Goal: Navigation & Orientation: Find specific page/section

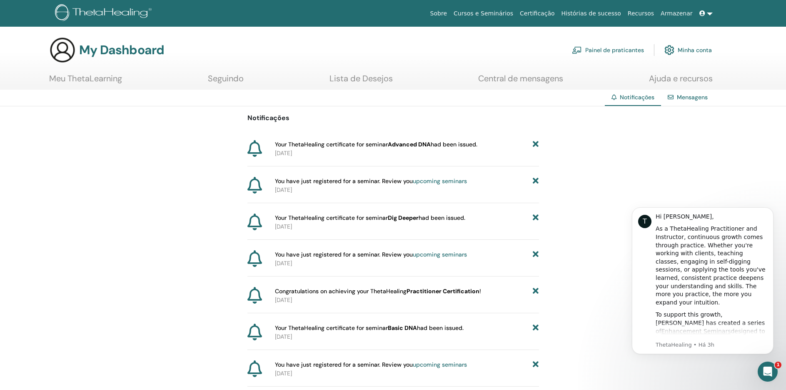
click at [366, 82] on link "Lista de Desejos" at bounding box center [361, 81] width 63 height 16
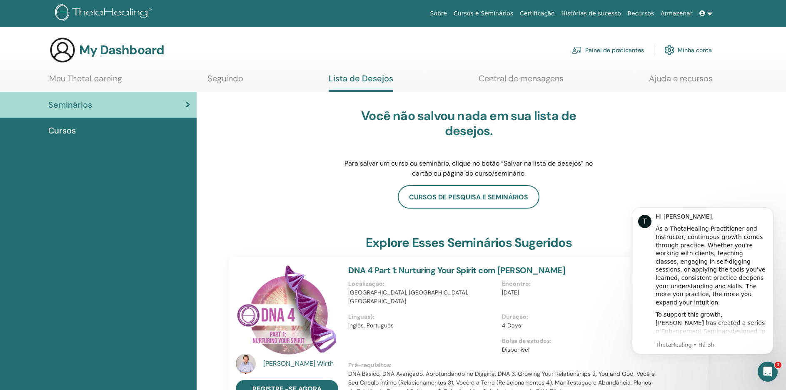
click at [766, 369] on icon "Abertura do Messenger da Intercom" at bounding box center [768, 372] width 14 height 14
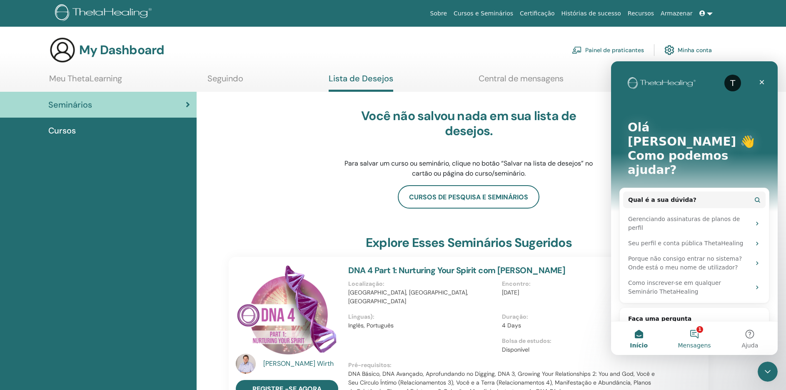
click at [689, 342] on span "Mensagens" at bounding box center [694, 345] width 33 height 6
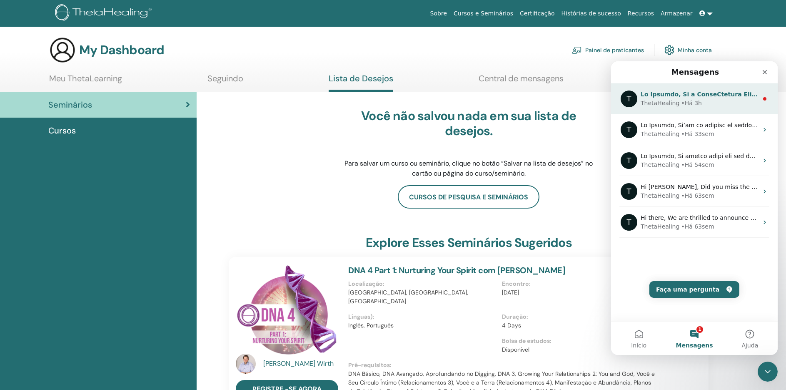
click at [685, 105] on div "• Há 3h" at bounding box center [691, 103] width 21 height 9
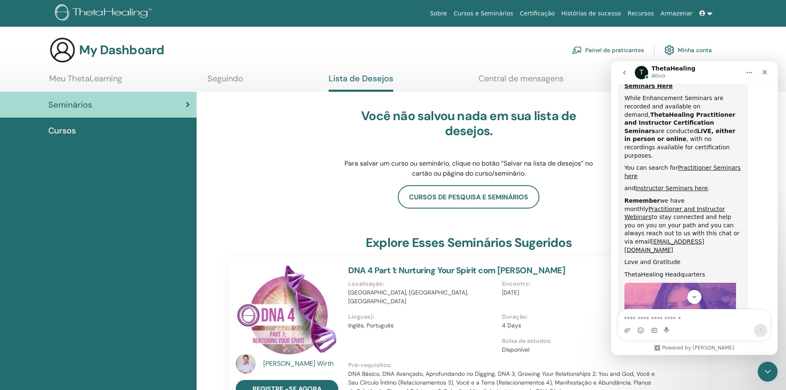
scroll to position [397, 0]
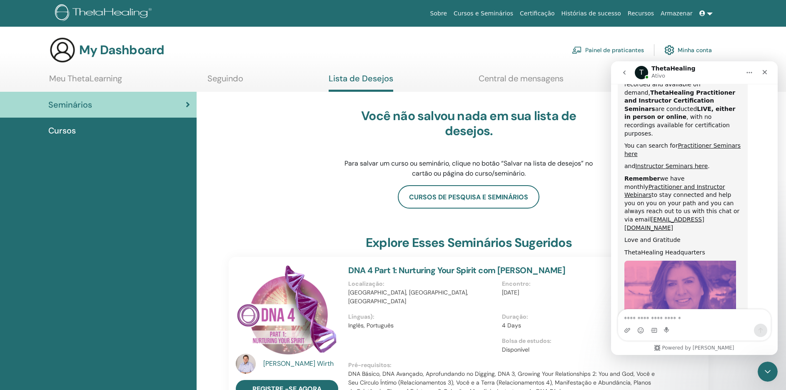
click at [664, 260] on img "ThetaHealing diz…" at bounding box center [680, 316] width 112 height 112
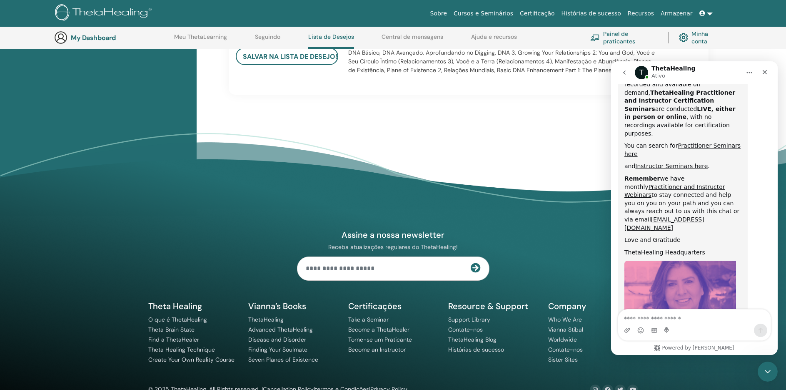
scroll to position [818, 0]
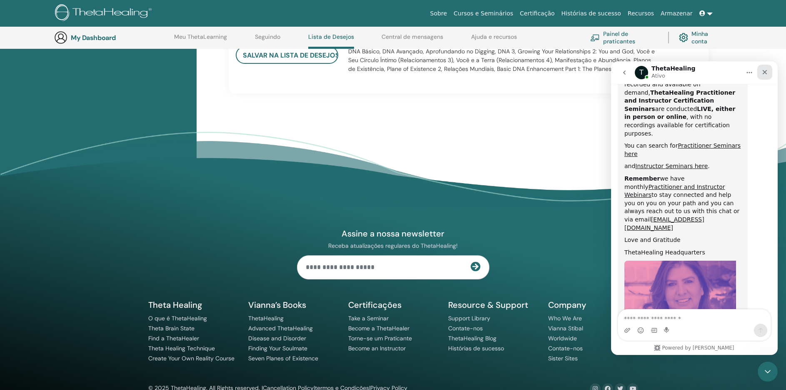
click at [762, 75] on icon "Fechar" at bounding box center [765, 72] width 7 height 7
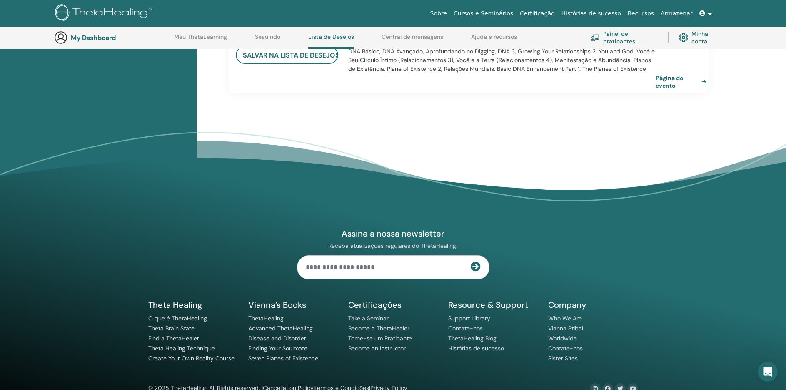
scroll to position [397, 0]
click at [773, 369] on div "Abertura do Messenger da Intercom" at bounding box center [766, 369] width 27 height 27
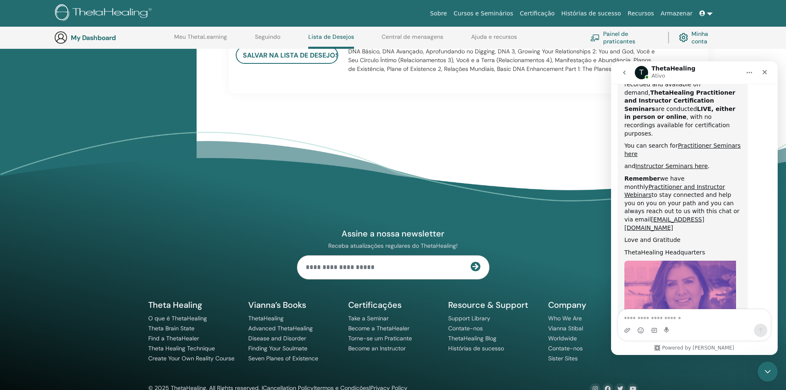
click at [622, 74] on icon "go back" at bounding box center [624, 72] width 7 height 7
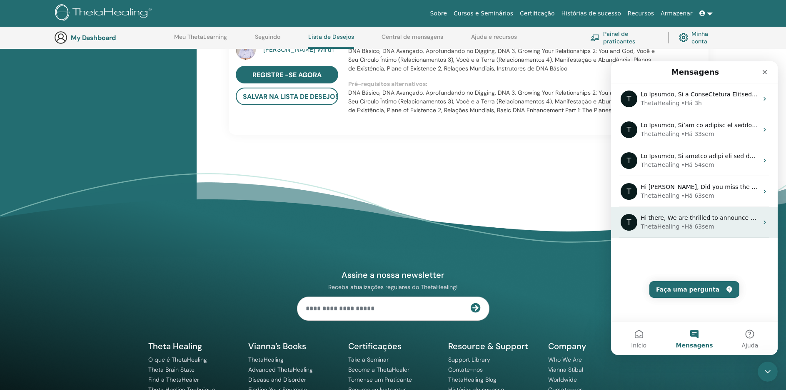
scroll to position [776, 0]
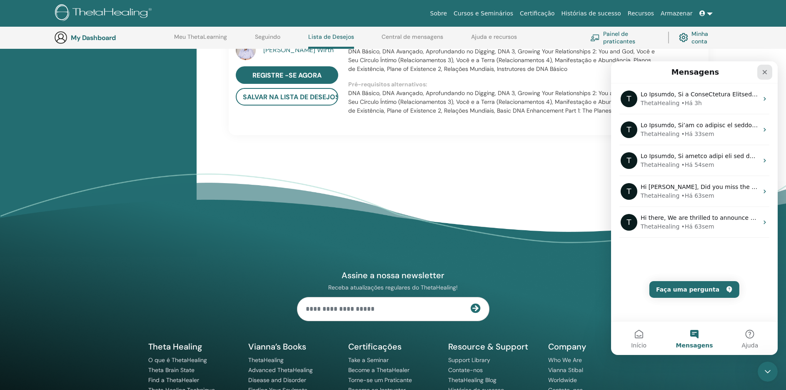
click at [763, 75] on icon "Fechar" at bounding box center [765, 72] width 7 height 7
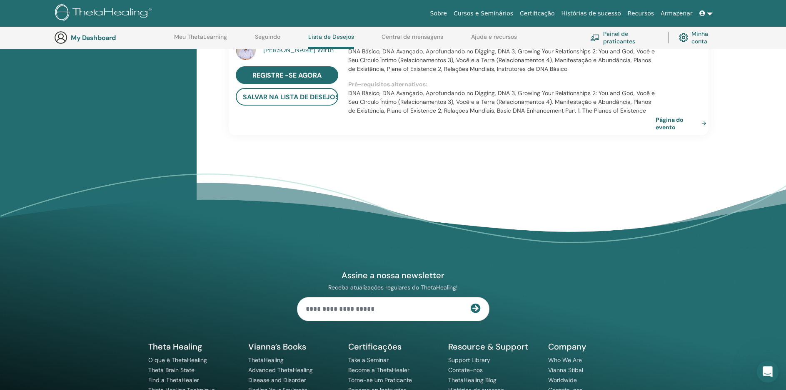
click at [770, 374] on div "Abertura do Messenger da Intercom" at bounding box center [766, 369] width 27 height 27
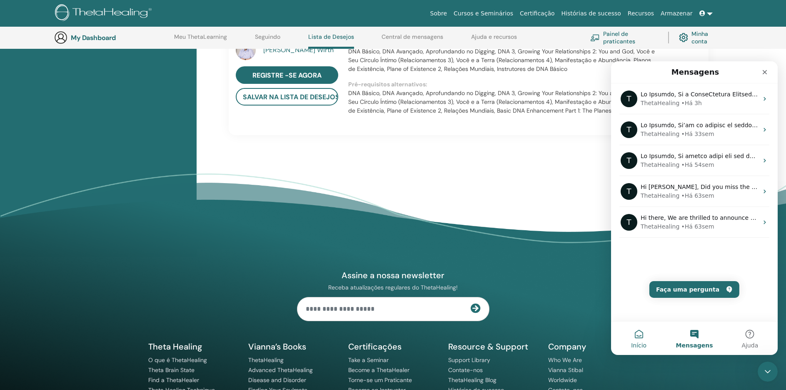
click at [643, 342] on span "Início" at bounding box center [638, 345] width 15 height 6
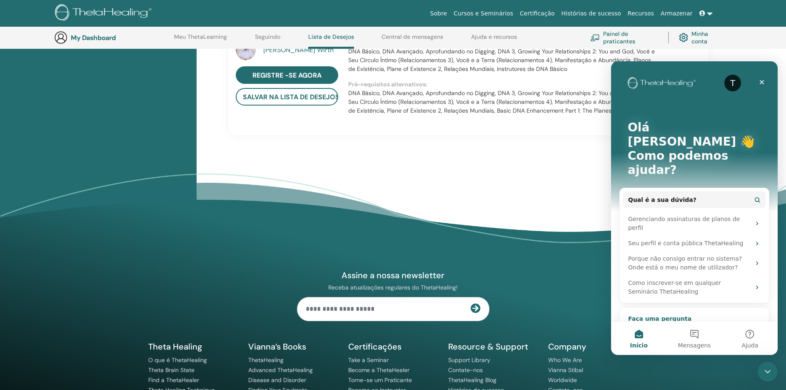
click at [655, 323] on div "Nosso bot e nossa equipe podem ajudar" at bounding box center [682, 331] width 109 height 17
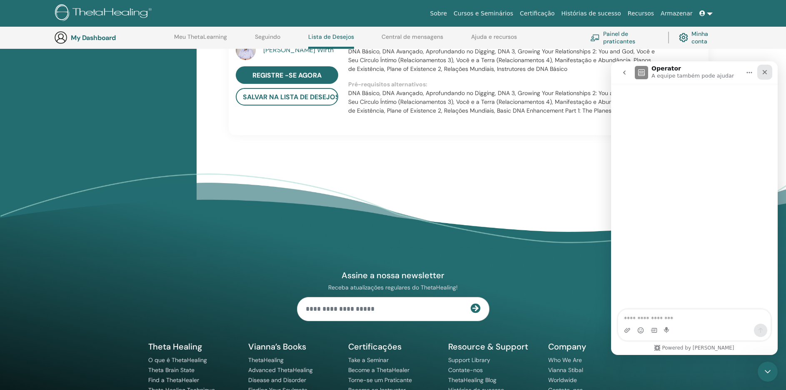
click at [765, 74] on icon "Fechar" at bounding box center [765, 72] width 7 height 7
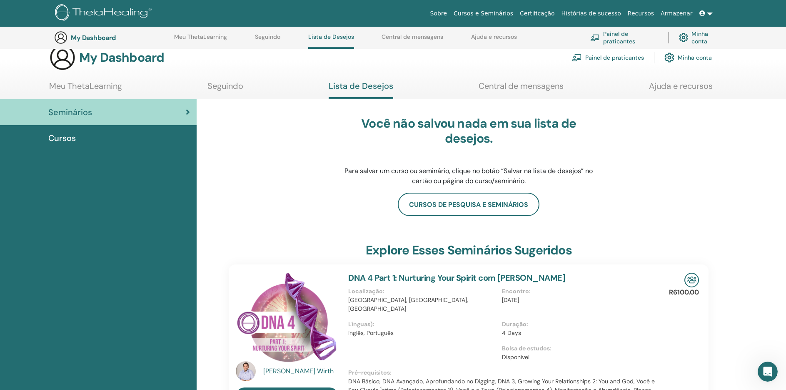
scroll to position [0, 0]
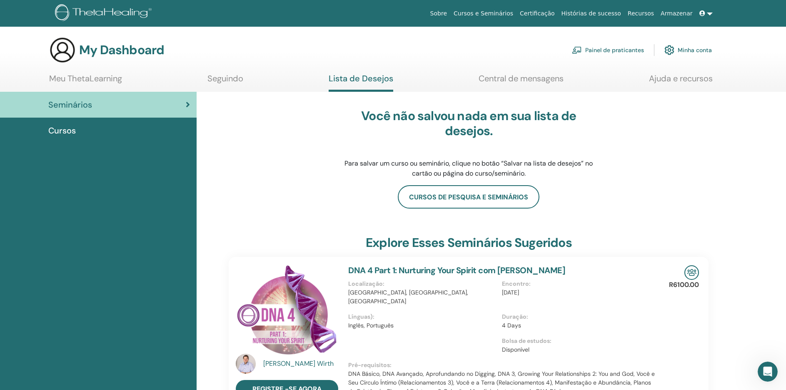
click at [103, 80] on link "Meu ThetaLearning" at bounding box center [85, 81] width 73 height 16
